Goal: Transaction & Acquisition: Purchase product/service

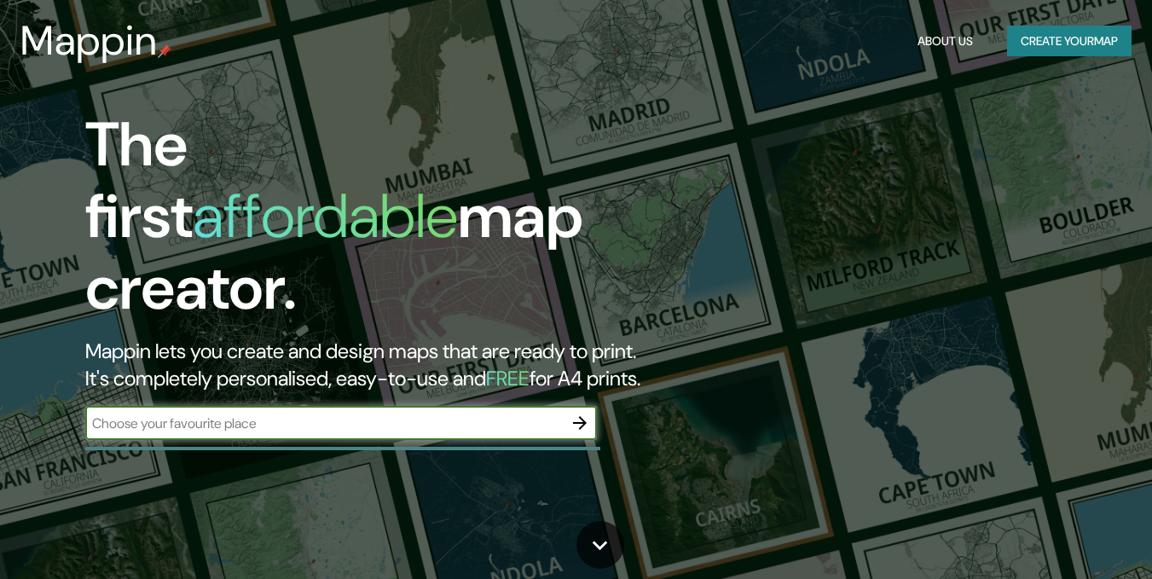
drag, startPoint x: 0, startPoint y: 0, endPoint x: 472, endPoint y: 409, distance: 624.5
click at [472, 414] on input "text" at bounding box center [324, 424] width 478 height 20
type input "[GEOGRAPHIC_DATA]"
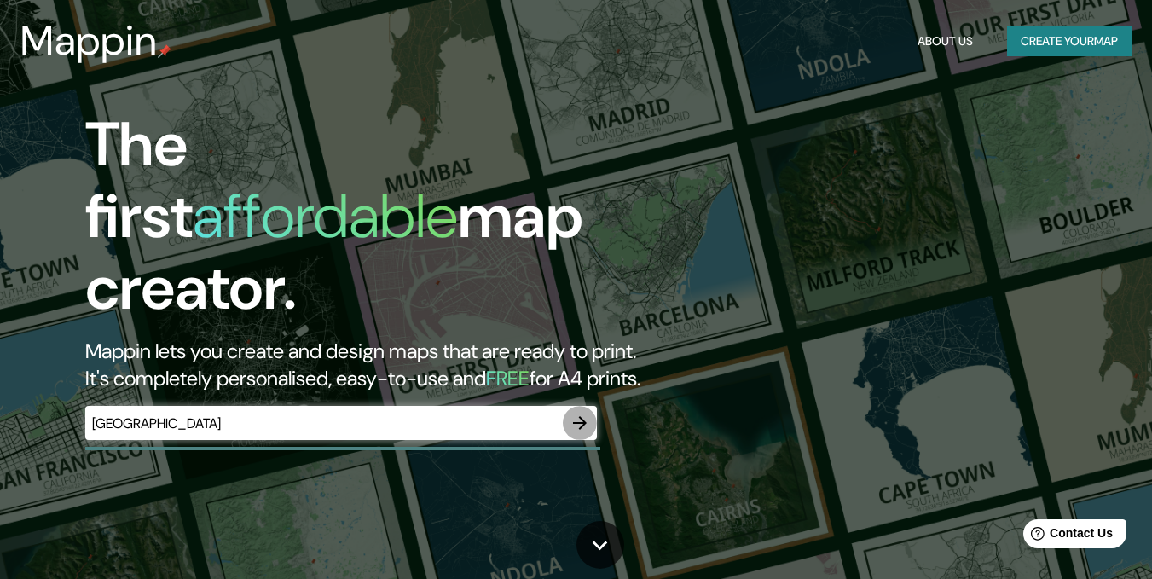
click at [584, 416] on icon "button" at bounding box center [580, 423] width 14 height 14
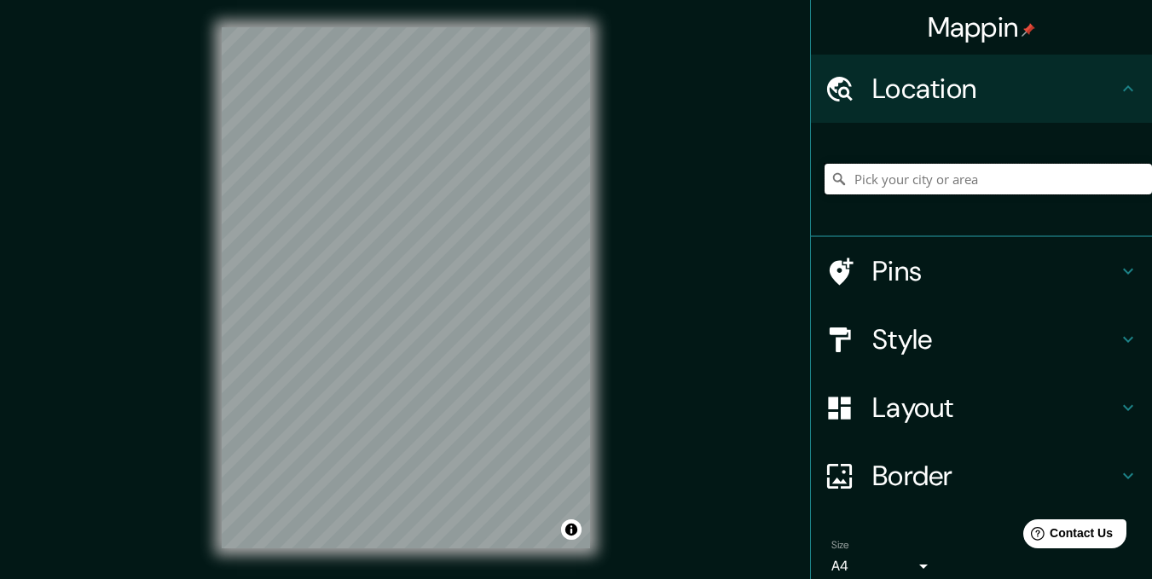
click at [929, 178] on input "Pick your city or area" at bounding box center [989, 179] width 328 height 31
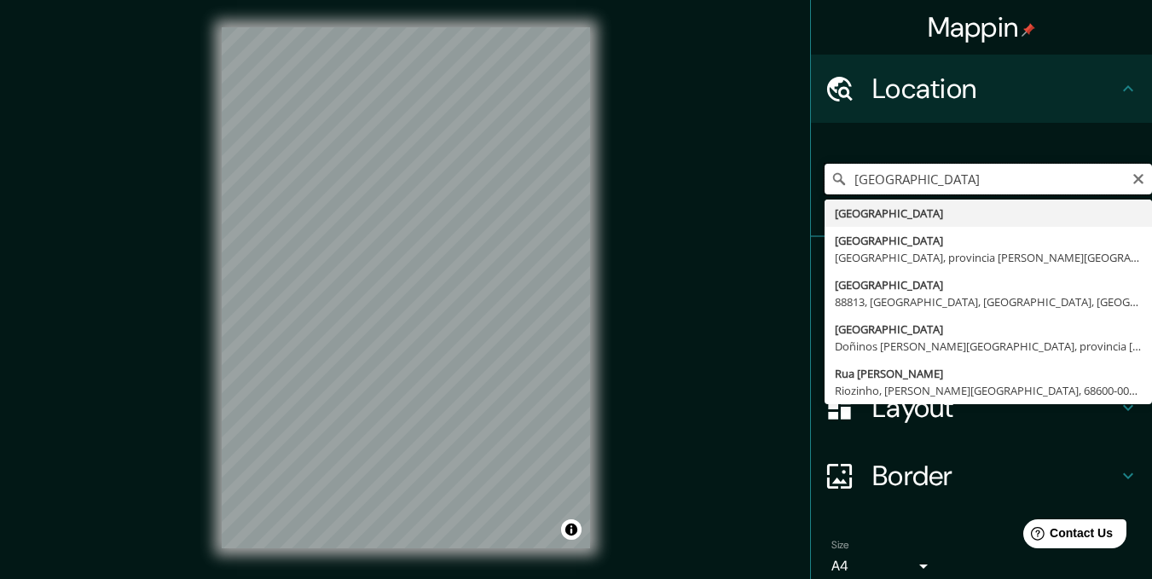
type input "[GEOGRAPHIC_DATA]"
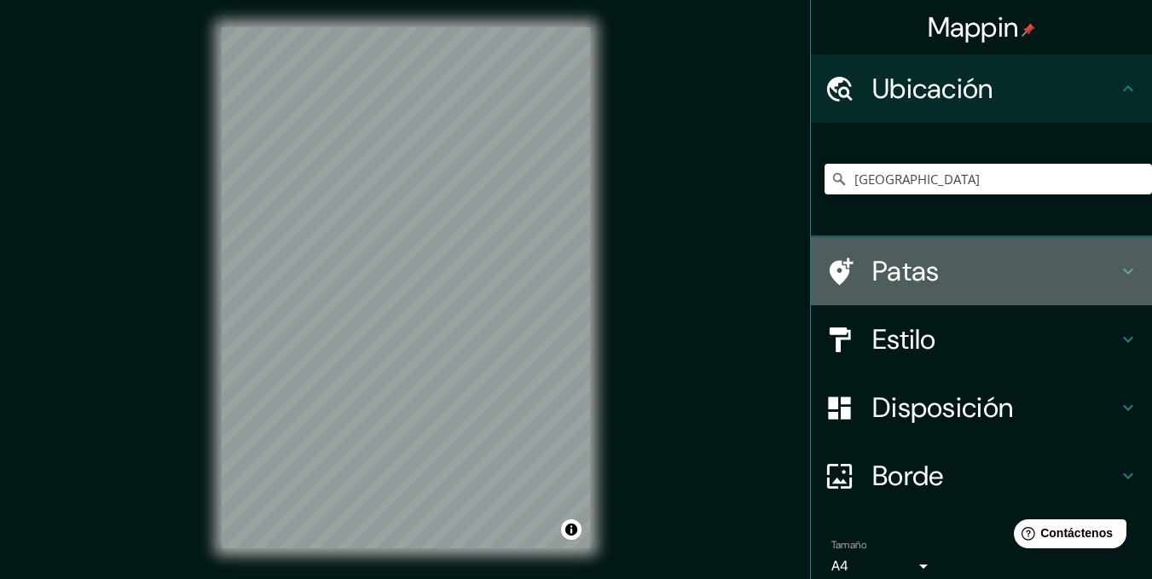
click at [988, 278] on h4 "Patas" at bounding box center [996, 271] width 246 height 34
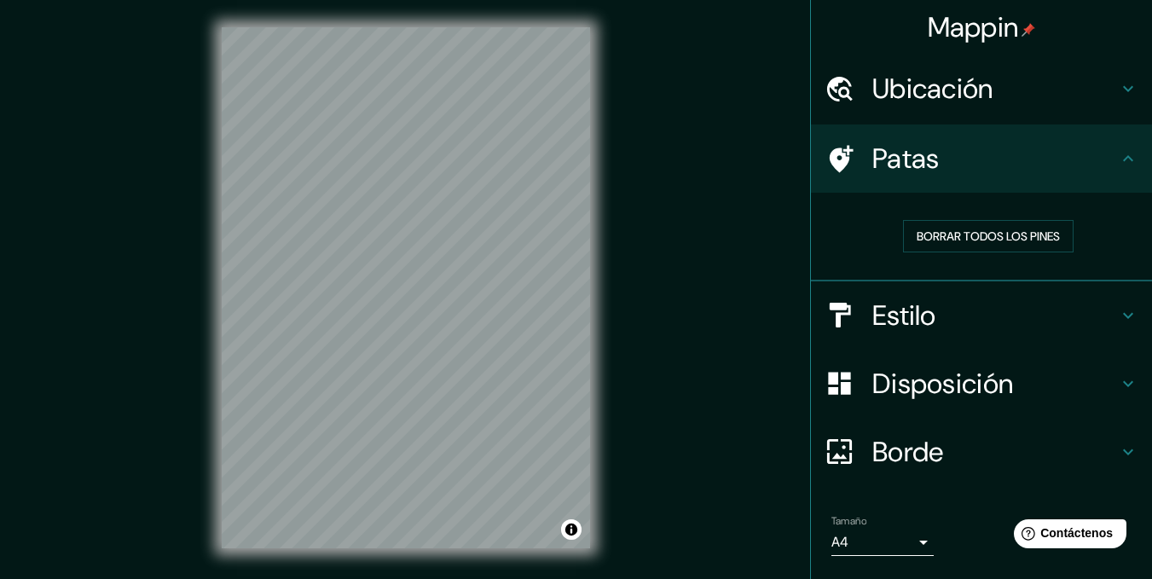
scroll to position [84, 0]
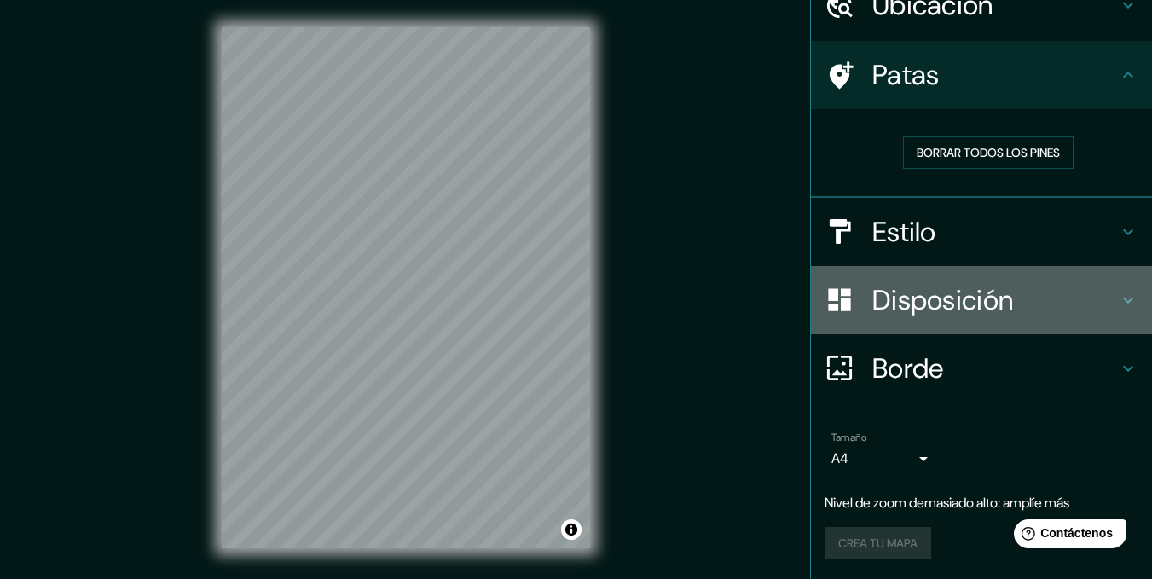
click at [971, 310] on font "Disposición" at bounding box center [943, 300] width 141 height 36
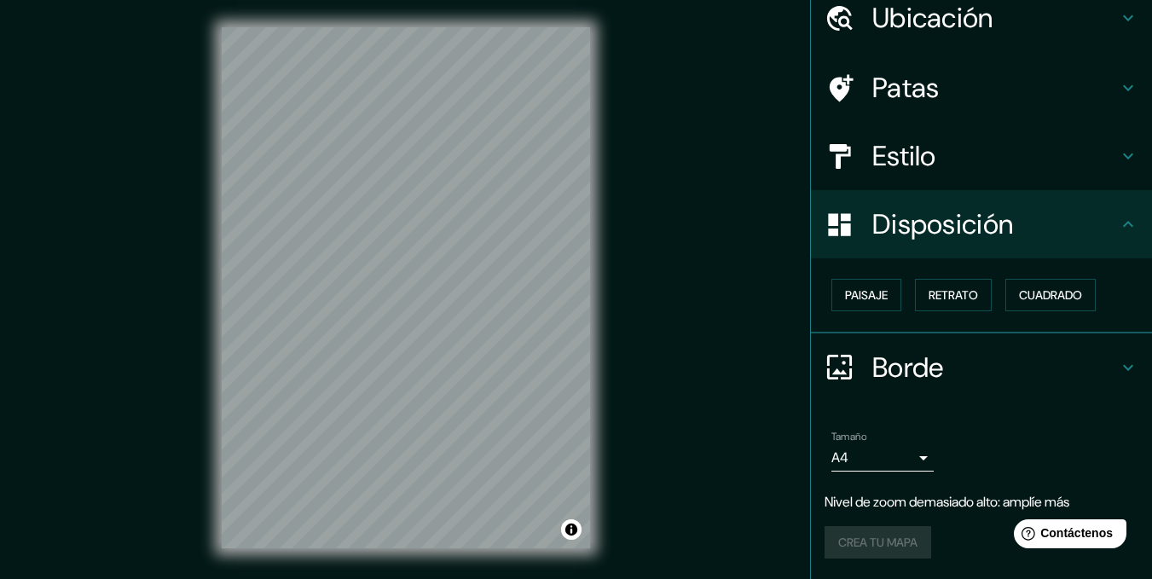
scroll to position [70, 0]
click at [845, 297] on font "Paisaje" at bounding box center [866, 295] width 43 height 15
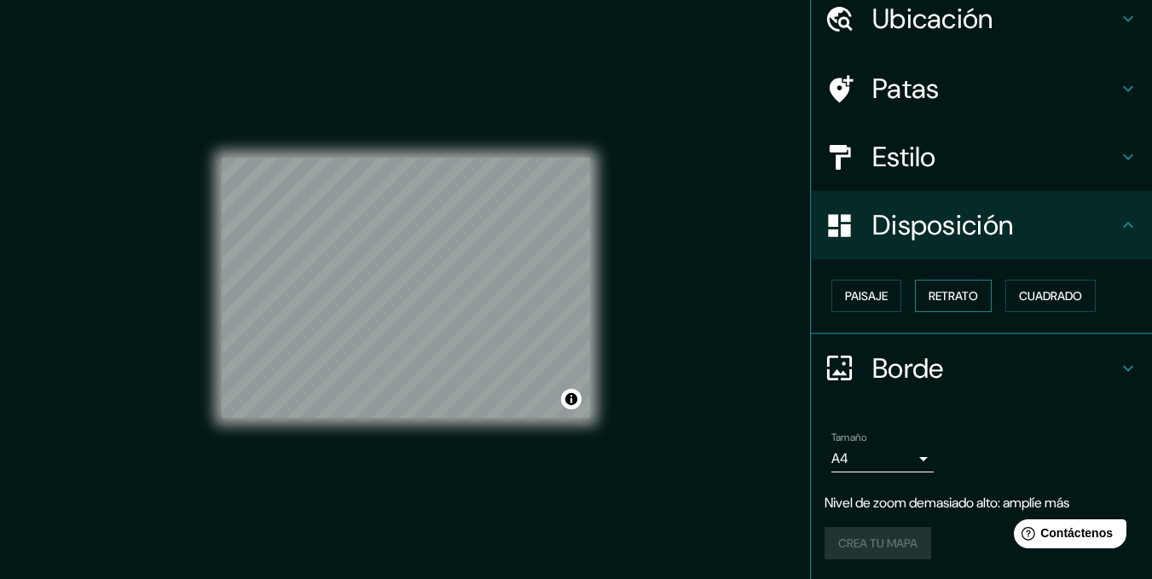
click at [942, 299] on font "Retrato" at bounding box center [953, 295] width 49 height 15
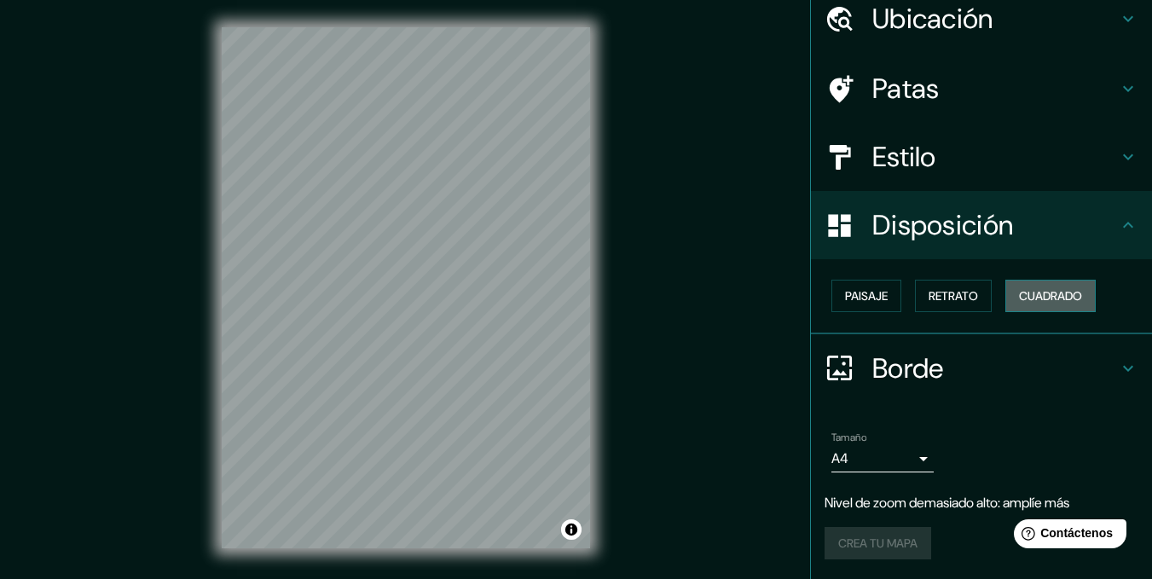
click at [1053, 296] on font "Cuadrado" at bounding box center [1050, 295] width 63 height 15
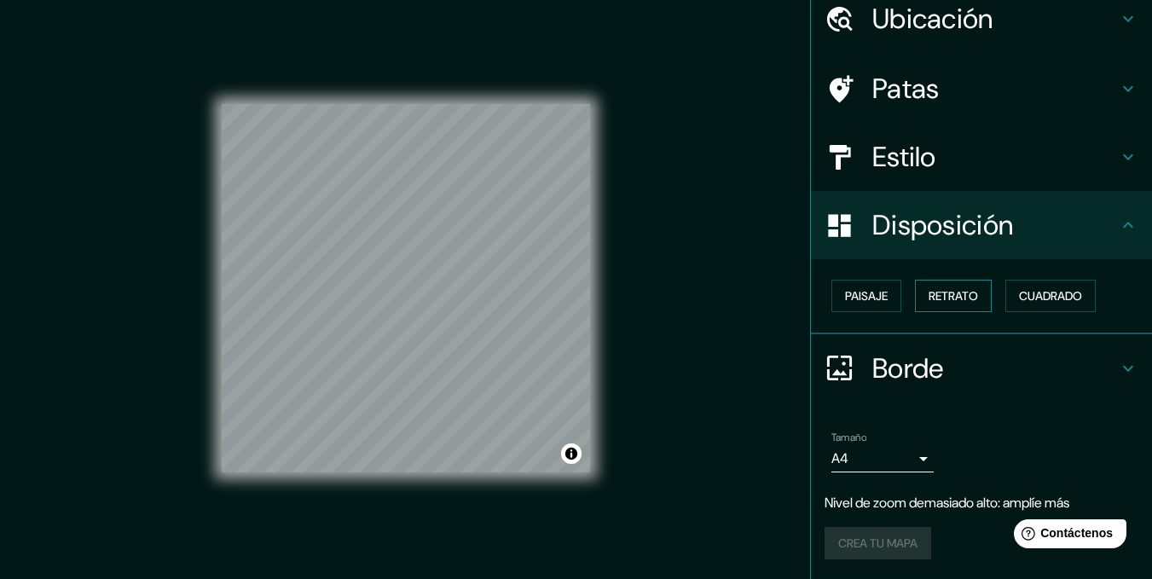
click at [965, 298] on font "Retrato" at bounding box center [953, 295] width 49 height 15
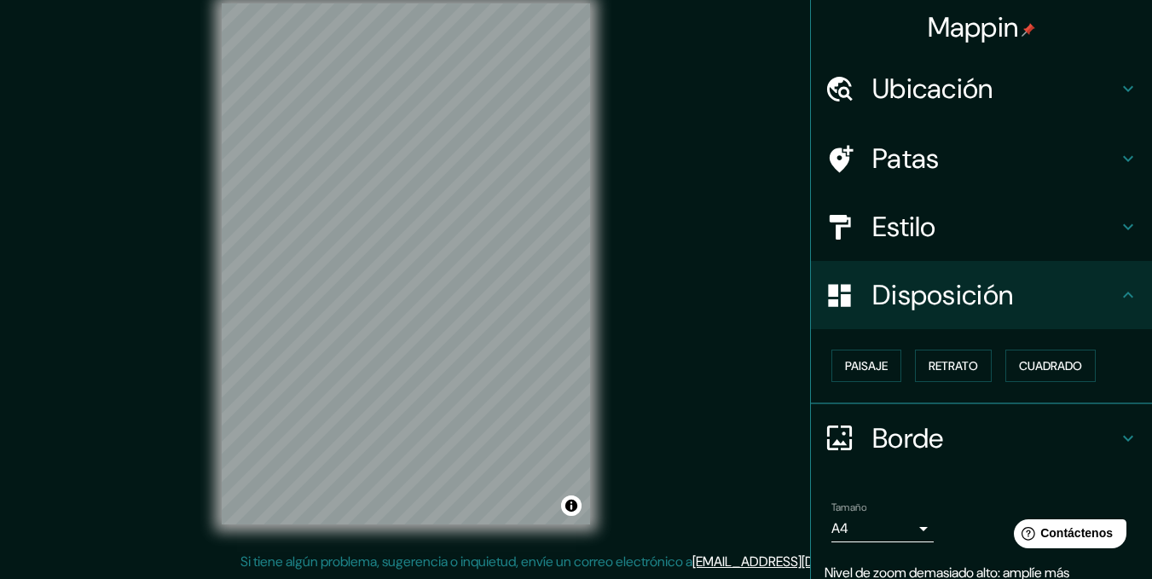
scroll to position [1, 0]
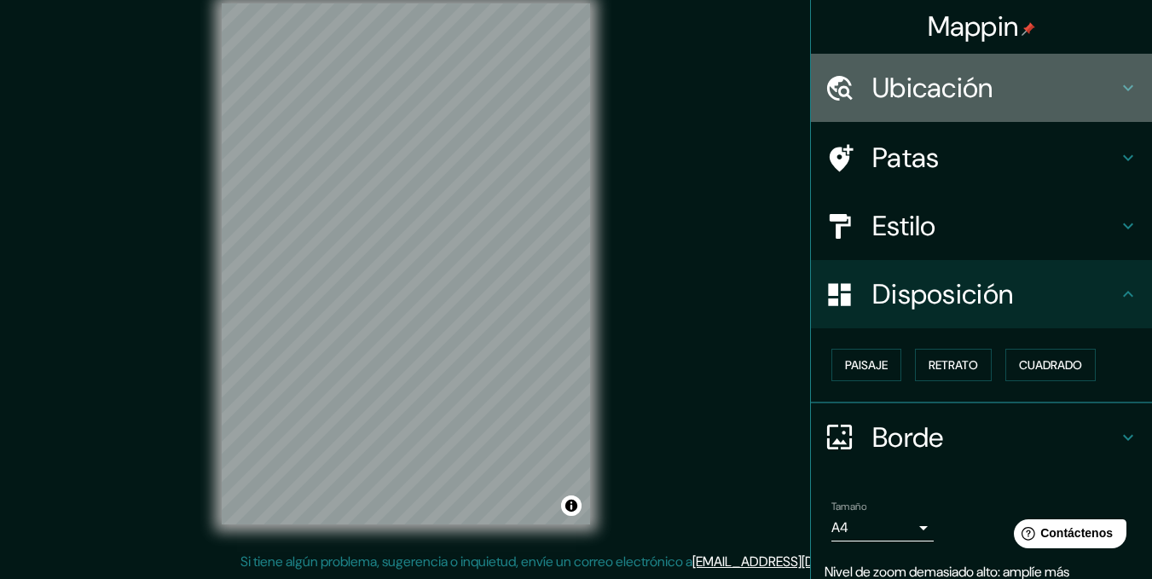
click at [960, 79] on font "Ubicación" at bounding box center [933, 88] width 121 height 36
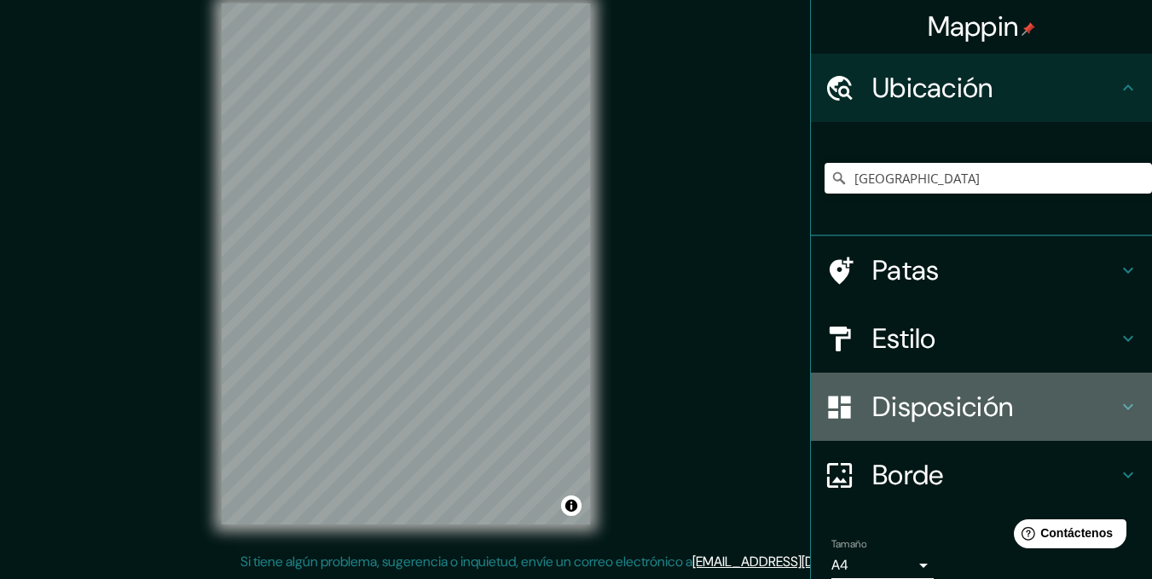
click at [1005, 411] on h4 "Disposición" at bounding box center [996, 407] width 246 height 34
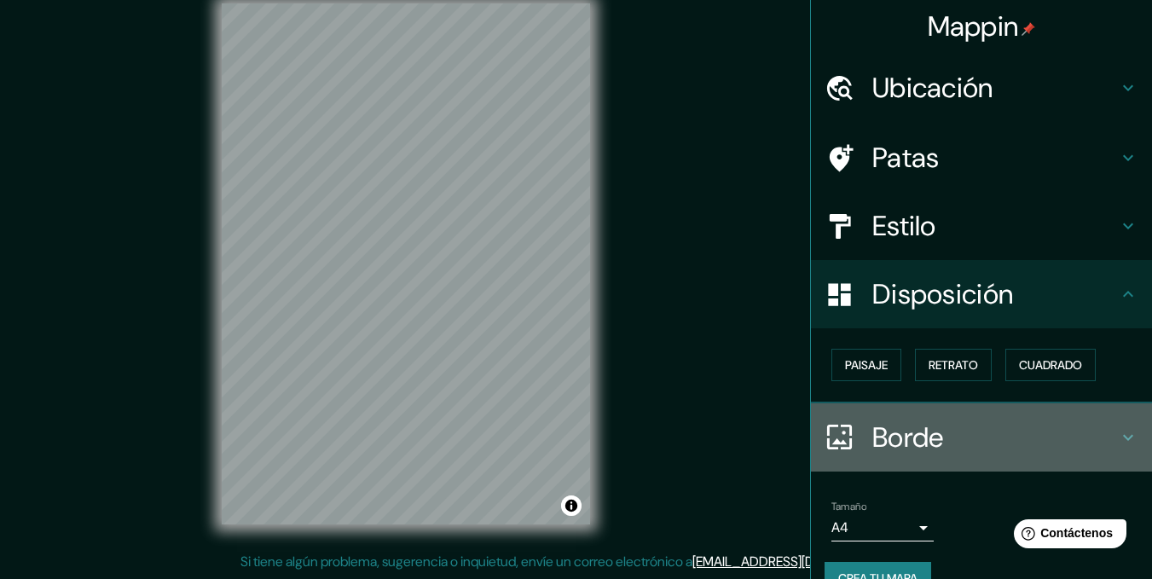
drag, startPoint x: 1005, startPoint y: 411, endPoint x: 1000, endPoint y: 424, distance: 13.5
click at [1000, 424] on div "Borde" at bounding box center [981, 437] width 341 height 68
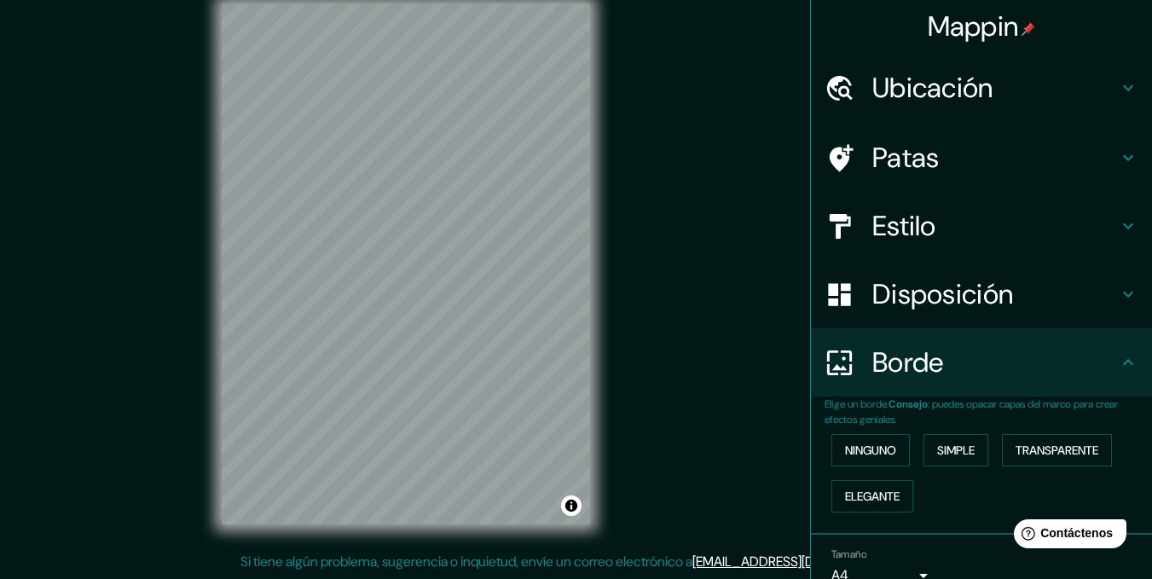
click at [1000, 424] on ul "Ubicación Argentina Patas Estilo Disposición Borde Elige un borde. Consejo : pu…" at bounding box center [981, 358] width 341 height 608
click at [1021, 458] on font "Transparente" at bounding box center [1057, 450] width 83 height 15
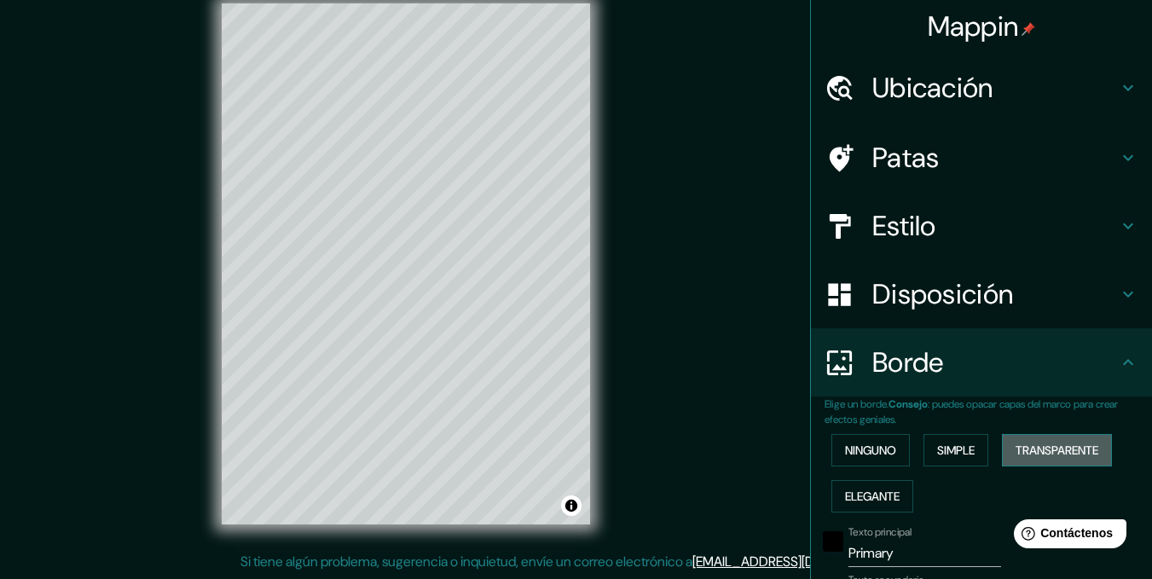
click at [1021, 458] on font "Transparente" at bounding box center [1057, 450] width 83 height 15
type input "207"
type input "35"
click at [878, 452] on font "Ninguno" at bounding box center [870, 450] width 51 height 15
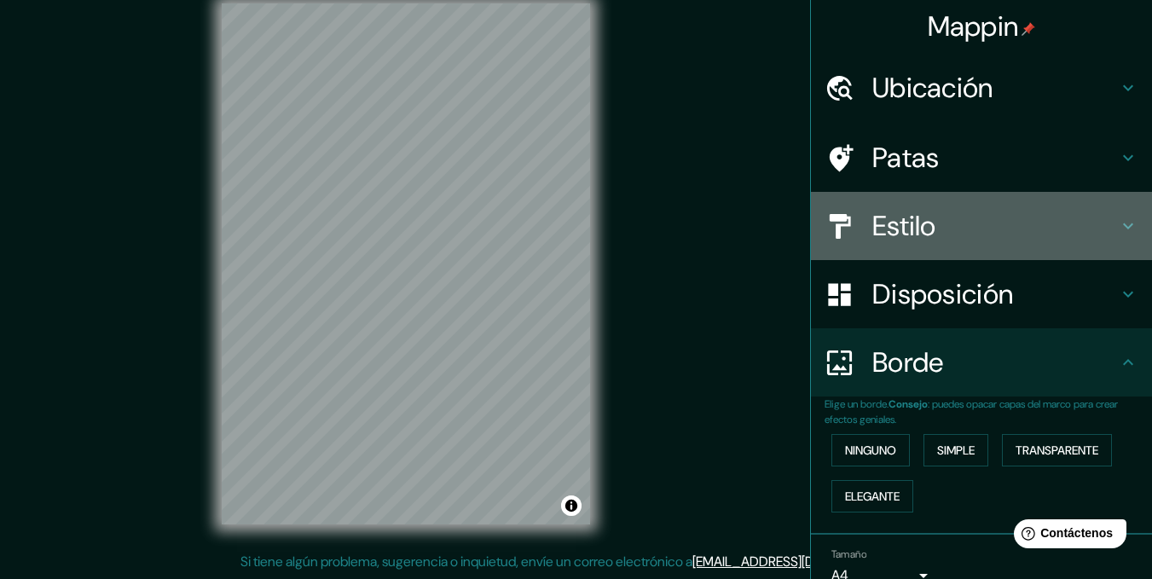
click at [940, 229] on h4 "Estilo" at bounding box center [996, 226] width 246 height 34
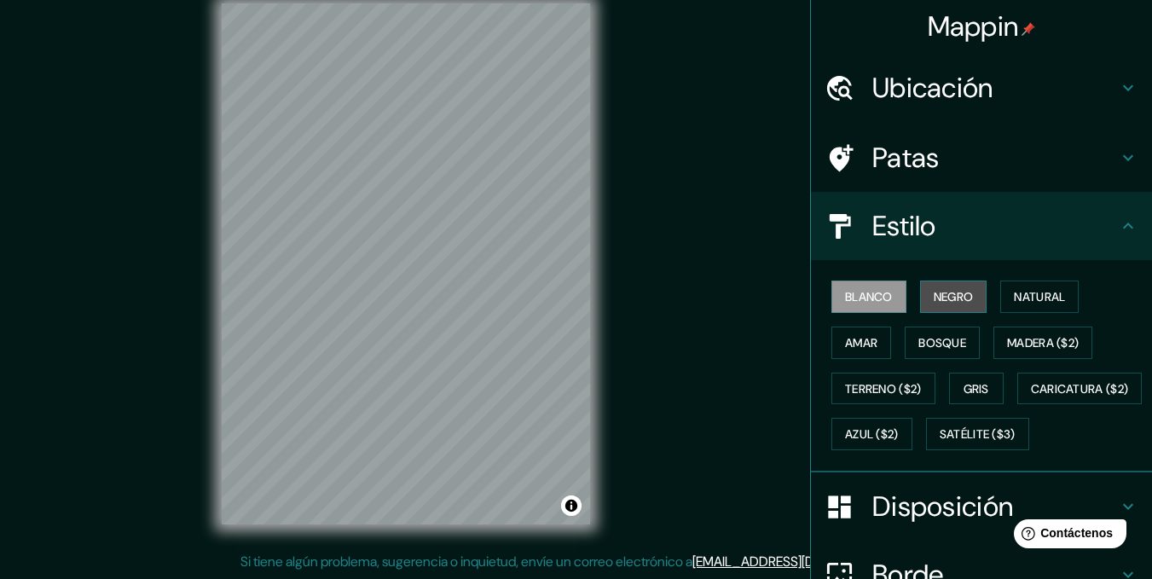
click at [946, 297] on font "Negro" at bounding box center [954, 296] width 40 height 15
click at [843, 357] on button "Amar" at bounding box center [862, 343] width 60 height 32
click at [858, 301] on font "Blanco" at bounding box center [869, 296] width 48 height 15
